Goal: Find contact information: Find contact information

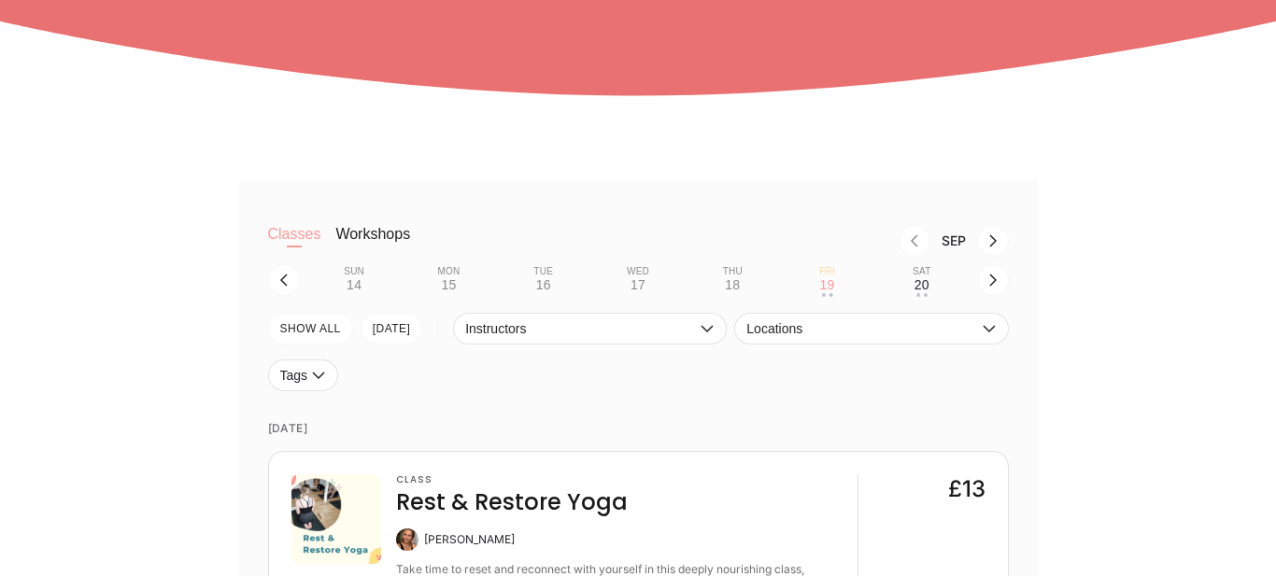
scroll to position [470, 0]
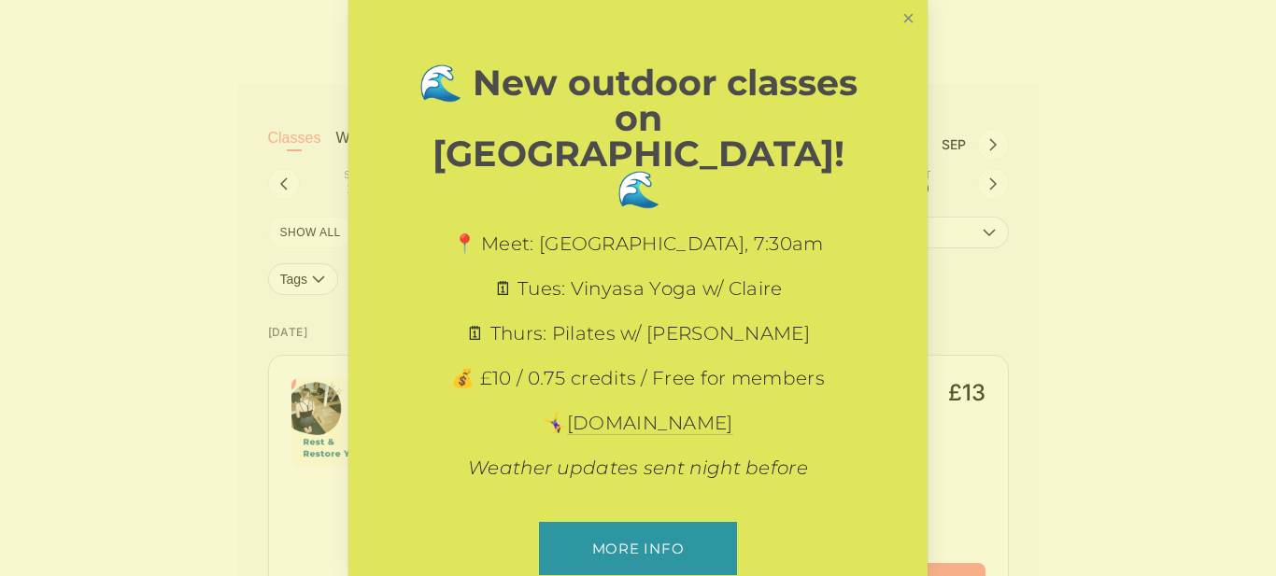
click at [905, 24] on link "Close" at bounding box center [908, 19] width 33 height 33
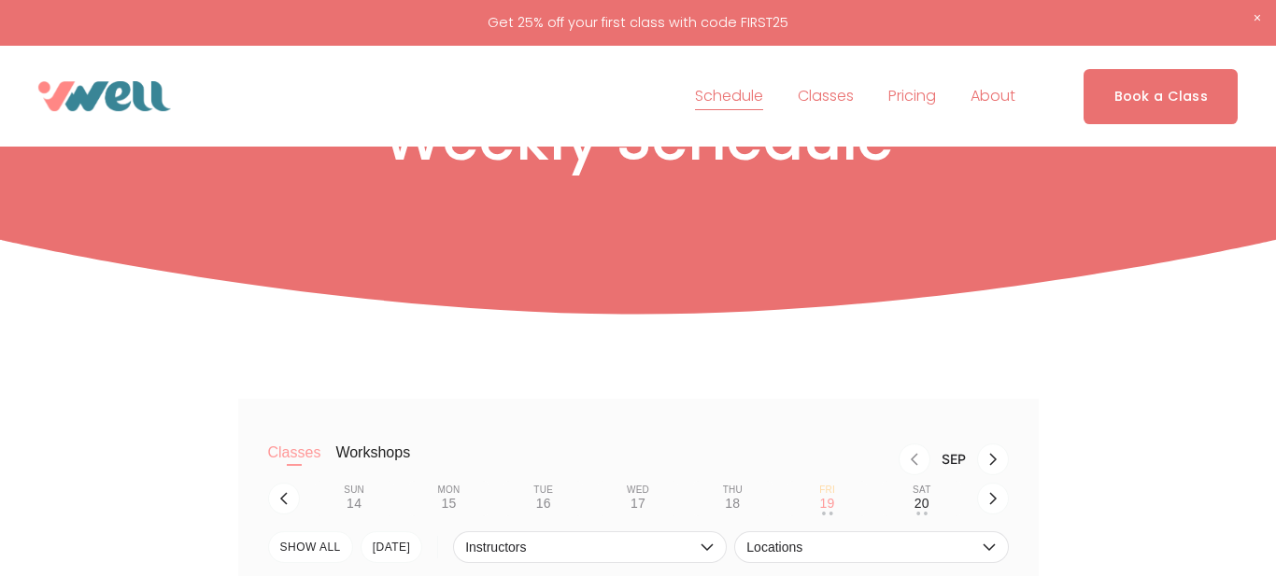
scroll to position [0, 0]
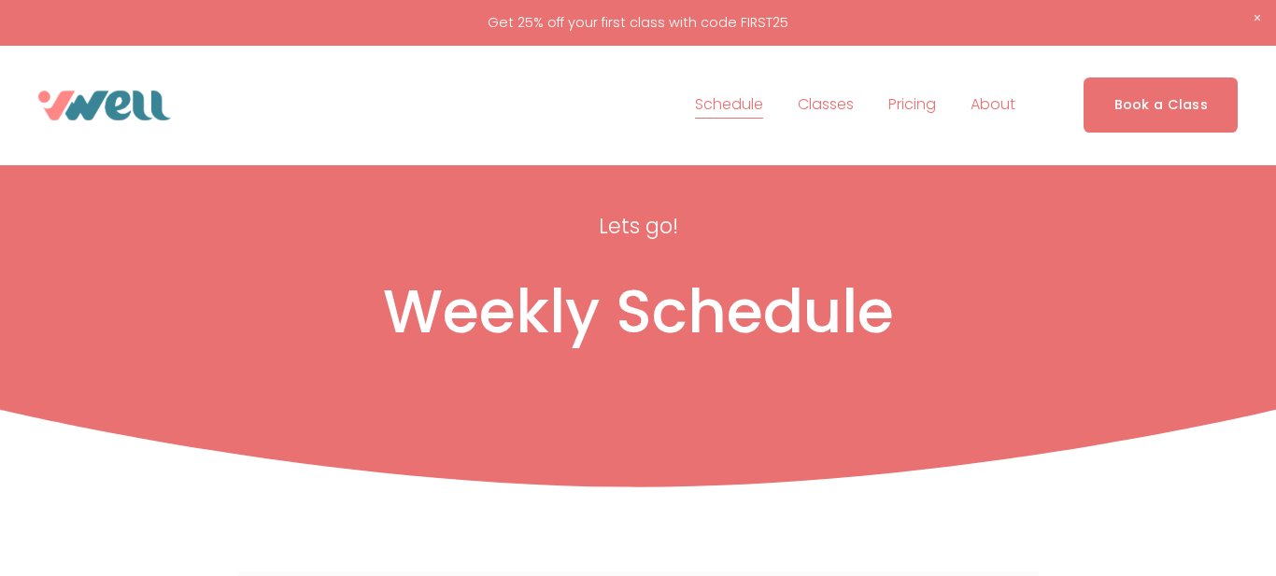
click at [0, 0] on span "The Studio" at bounding box center [0, 0] width 0 height 0
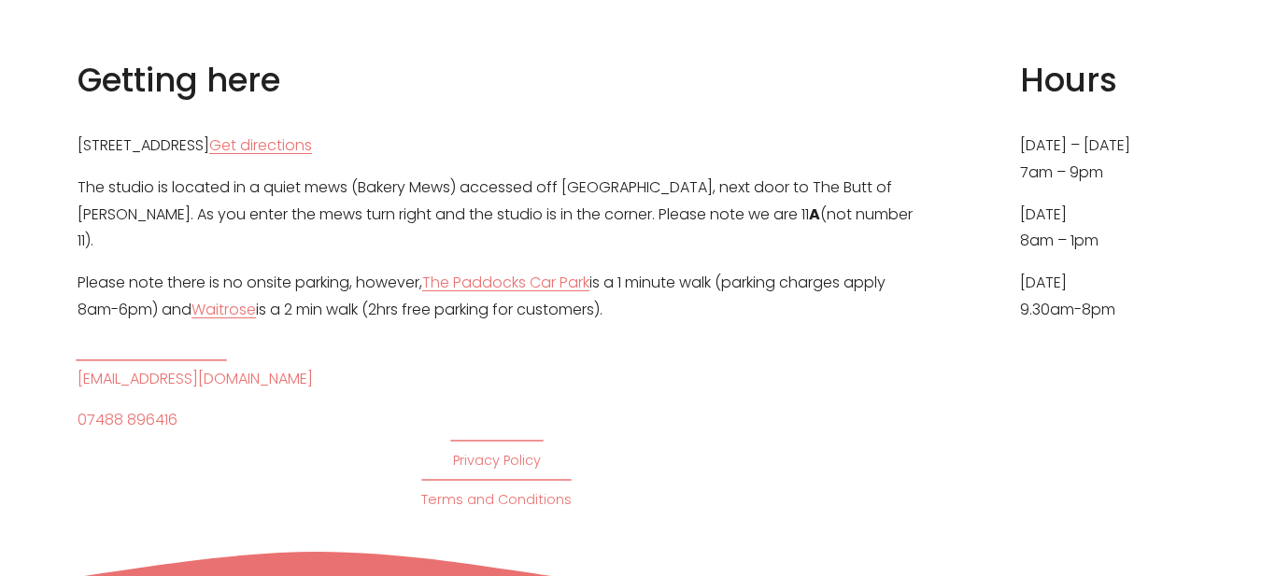
scroll to position [964, 0]
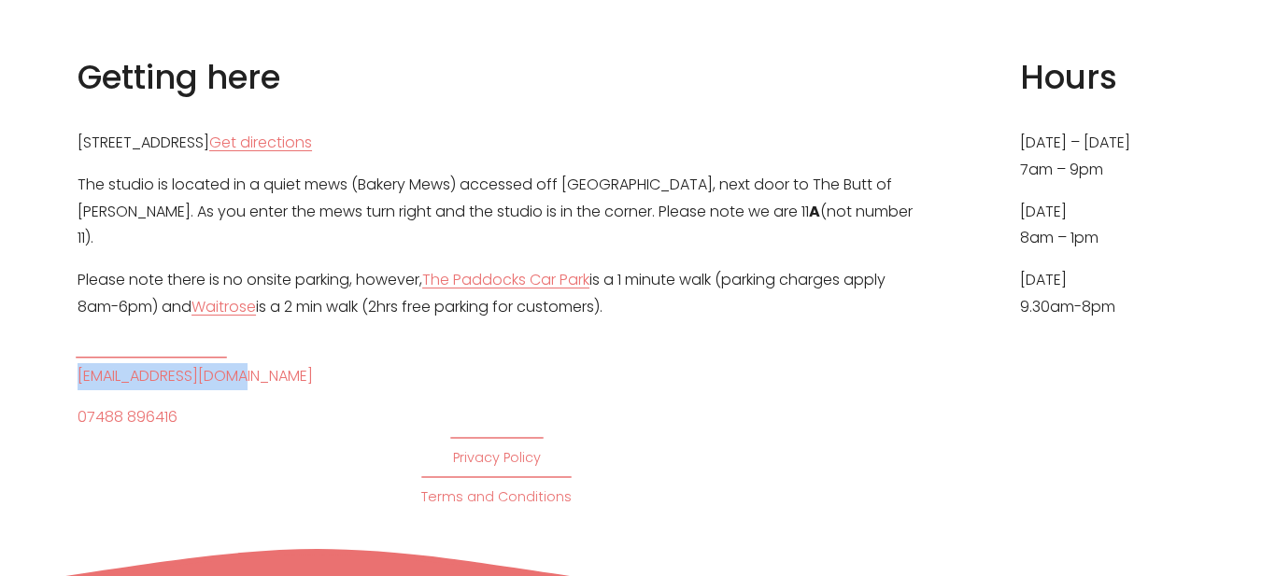
drag, startPoint x: 239, startPoint y: 335, endPoint x: 74, endPoint y: 336, distance: 165.3
click at [74, 336] on div "Getting here [STREET_ADDRESS] Get directions The studio is located in a quiet m…" at bounding box center [638, 283] width 1276 height 454
copy link "[EMAIL_ADDRESS][DOMAIN_NAME]"
